Goal: Obtain resource: Download file/media

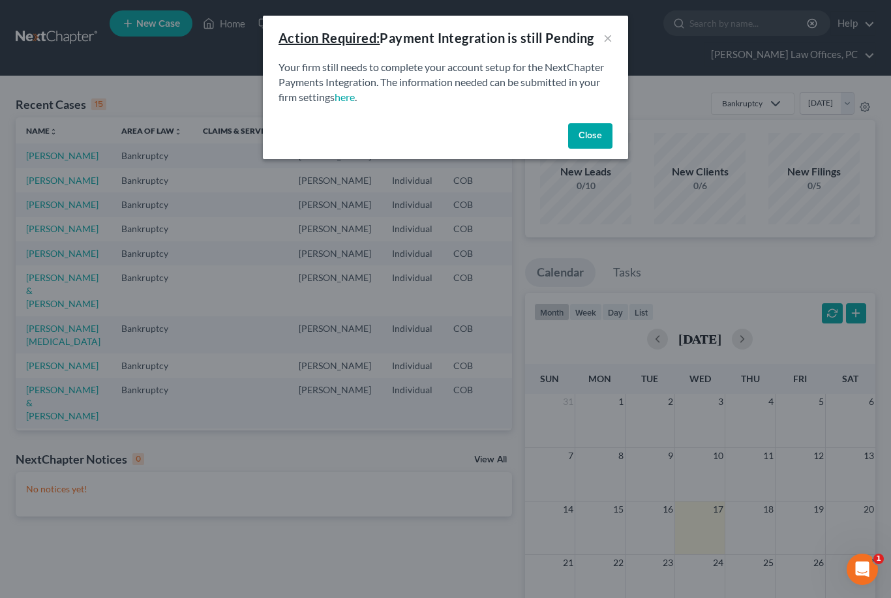
click at [600, 131] on button "Close" at bounding box center [590, 136] width 44 height 26
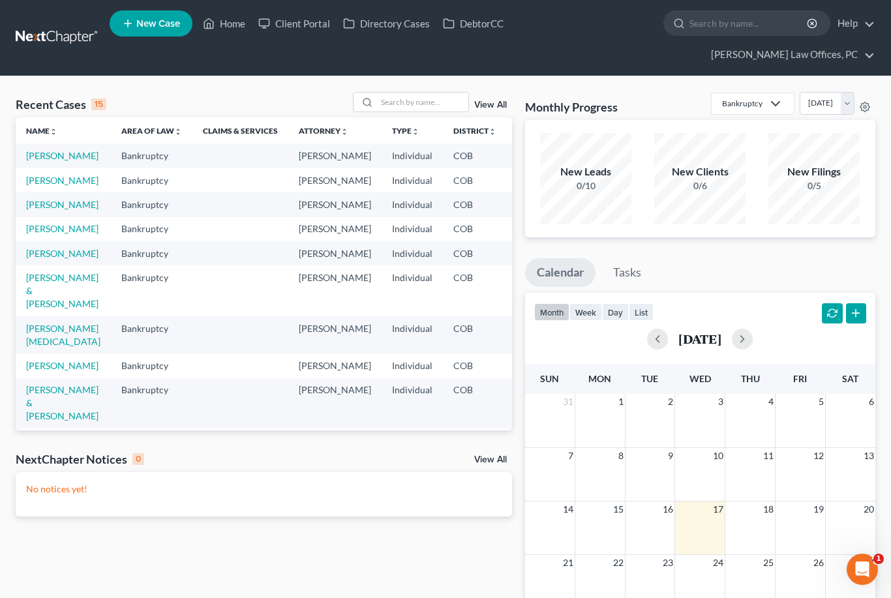
click at [34, 161] on link "[PERSON_NAME]" at bounding box center [62, 155] width 72 height 11
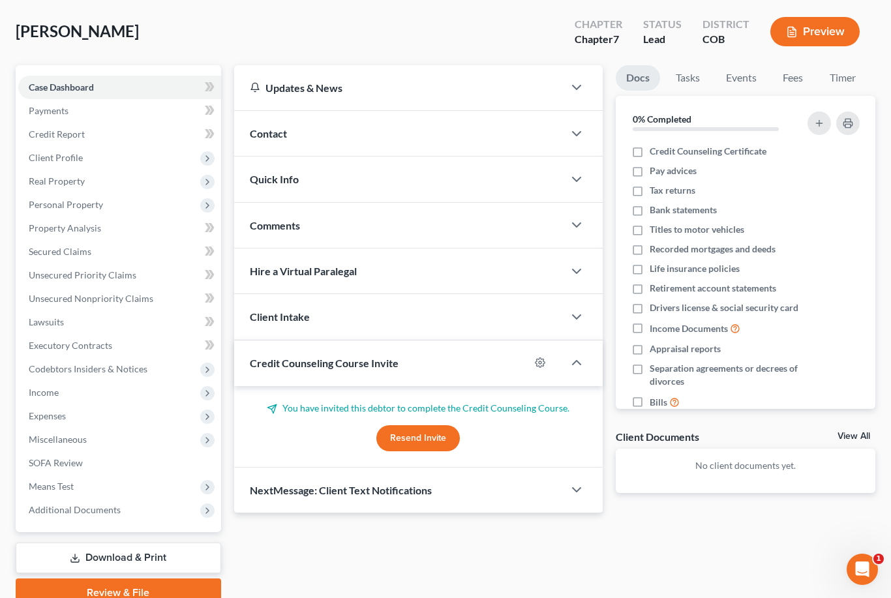
scroll to position [100, 0]
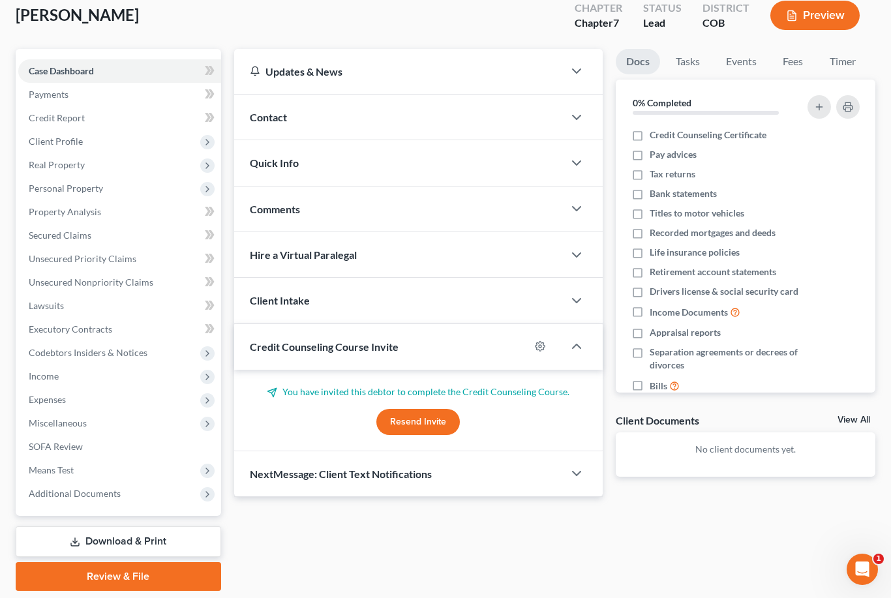
click at [106, 544] on link "Download & Print" at bounding box center [119, 542] width 206 height 31
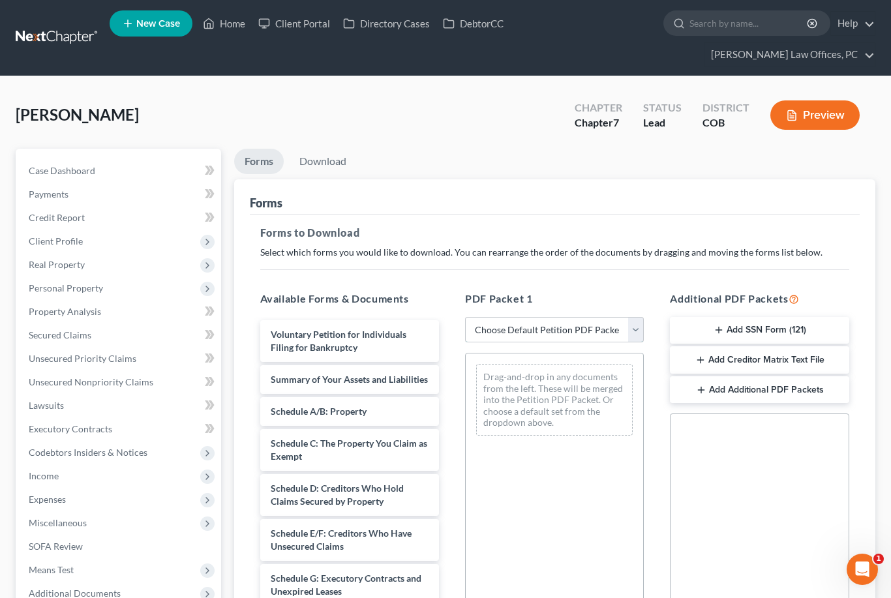
click at [628, 333] on select "Choose Default Petition PDF Packet Complete Bankruptcy Petition (all forms and …" at bounding box center [554, 330] width 179 height 26
select select "0"
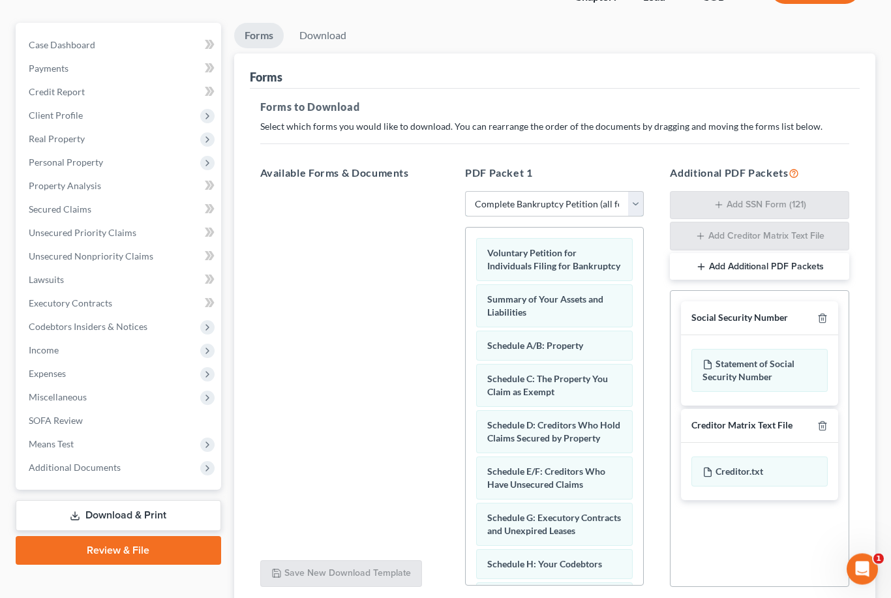
scroll to position [190, 0]
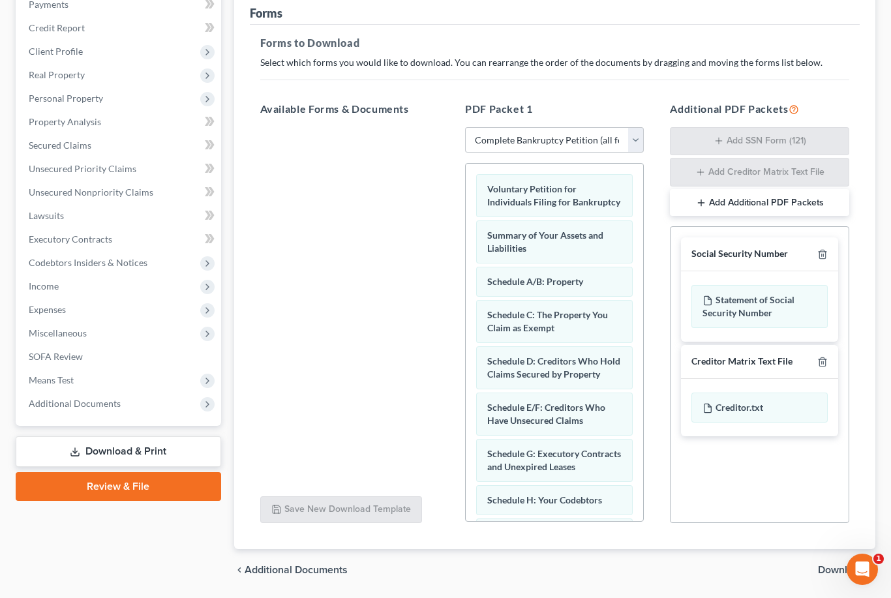
click at [848, 567] on span "Download" at bounding box center [841, 570] width 47 height 10
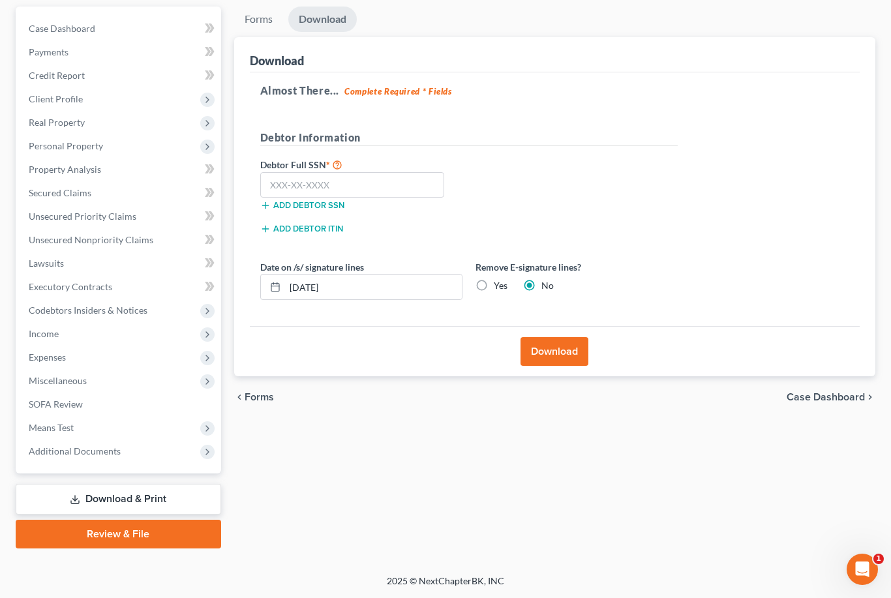
scroll to position [100, 0]
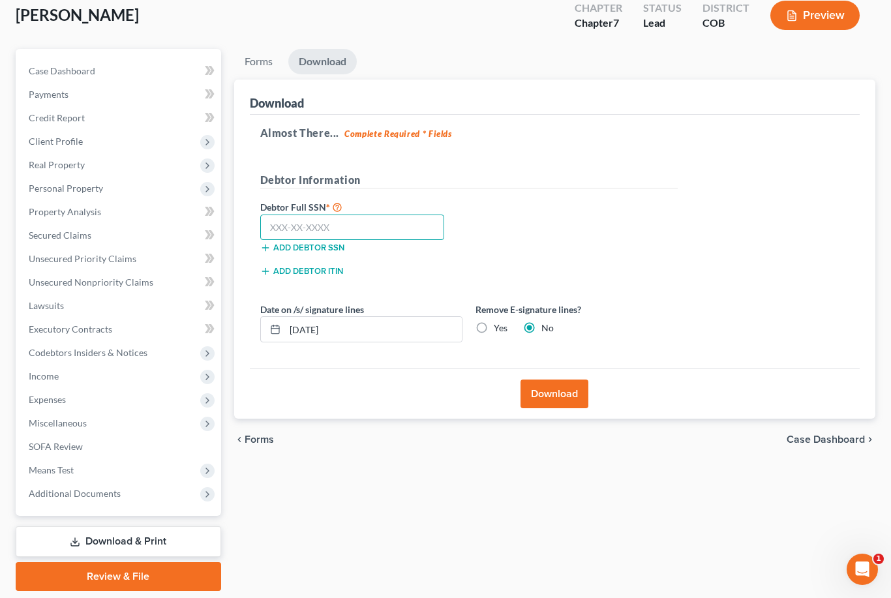
click at [281, 222] on input "text" at bounding box center [352, 228] width 185 height 26
type input "751-07-8369"
click at [564, 390] on button "Download" at bounding box center [555, 394] width 68 height 29
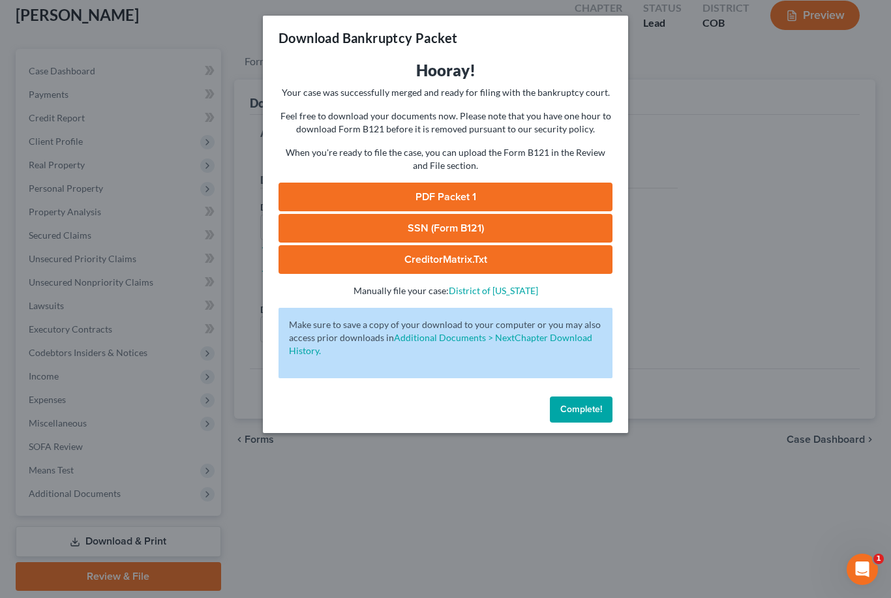
click at [490, 193] on link "PDF Packet 1" at bounding box center [446, 197] width 334 height 29
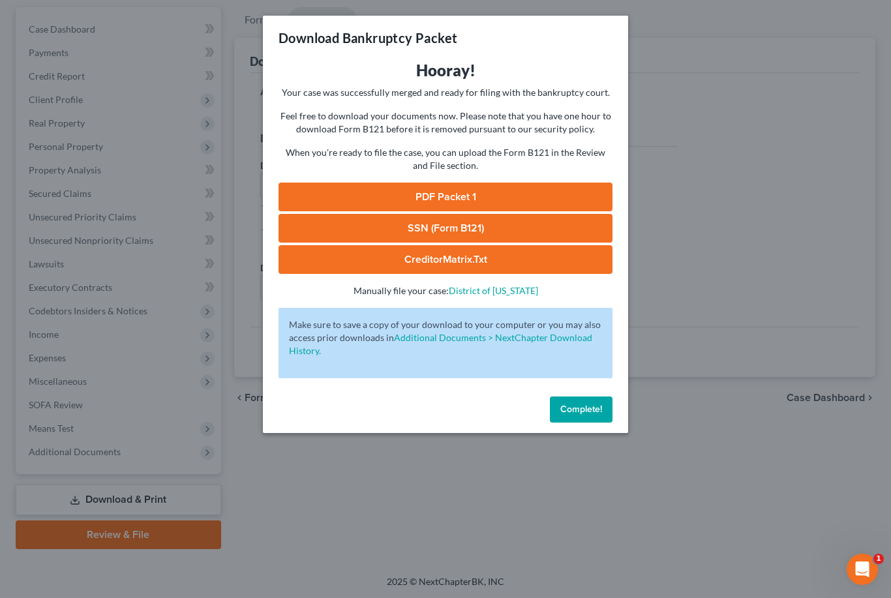
click at [537, 228] on link "SSN (Form B121)" at bounding box center [446, 228] width 334 height 29
click at [585, 408] on span "Complete!" at bounding box center [582, 409] width 42 height 11
